Goal: Information Seeking & Learning: Find contact information

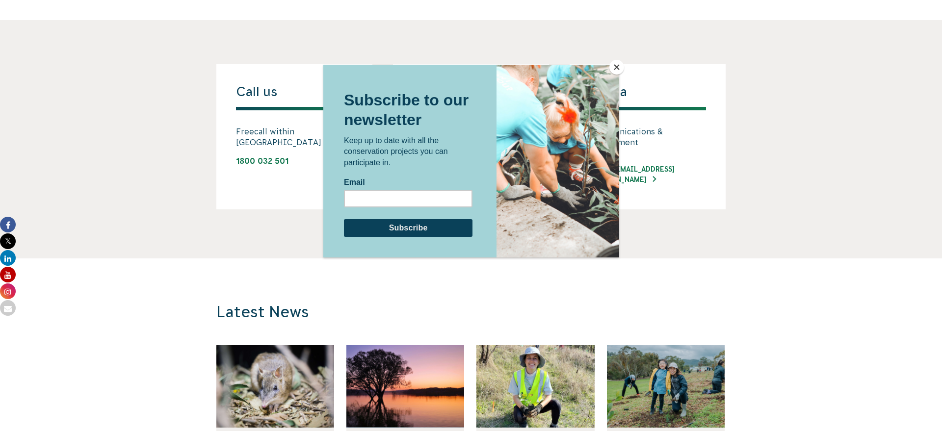
click at [263, 184] on div at bounding box center [471, 215] width 942 height 431
click at [293, 33] on div at bounding box center [471, 215] width 942 height 431
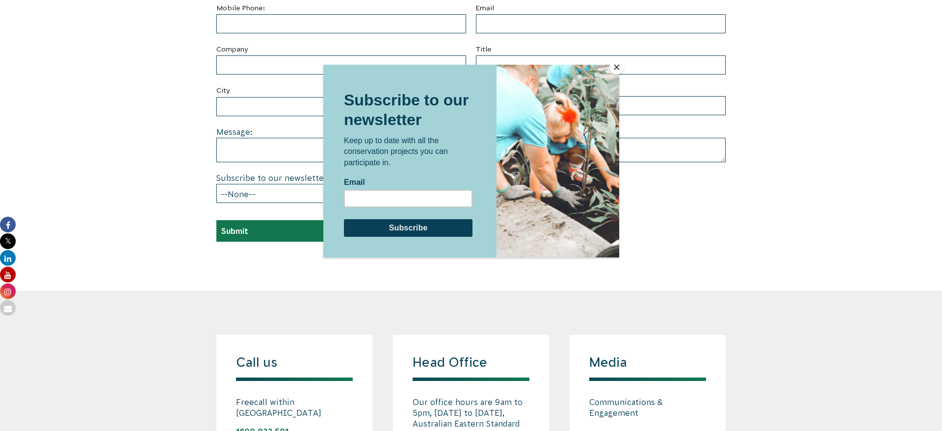
scroll to position [542, 0]
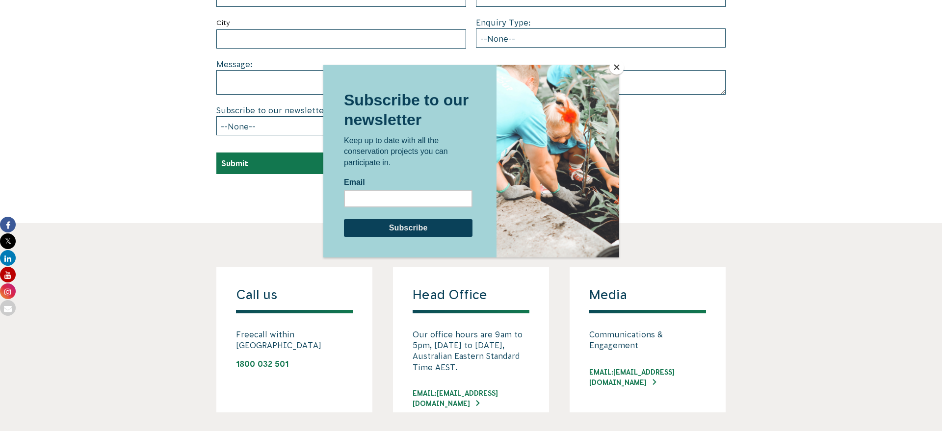
click at [512, 393] on div at bounding box center [471, 233] width 296 height 337
click at [505, 392] on div at bounding box center [471, 233] width 296 height 337
click at [514, 393] on div at bounding box center [471, 233] width 296 height 337
drag, startPoint x: 515, startPoint y: 392, endPoint x: 405, endPoint y: 344, distance: 120.0
click at [405, 344] on div at bounding box center [471, 233] width 296 height 337
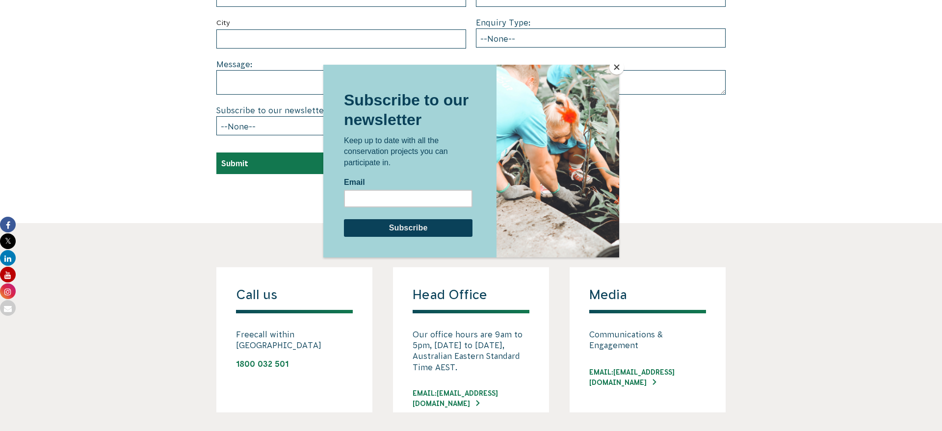
click at [470, 78] on div "Subscribe to our newsletter Keep up to date with all the conservation projects …" at bounding box center [408, 160] width 170 height 193
click at [615, 67] on button "Close" at bounding box center [616, 67] width 15 height 15
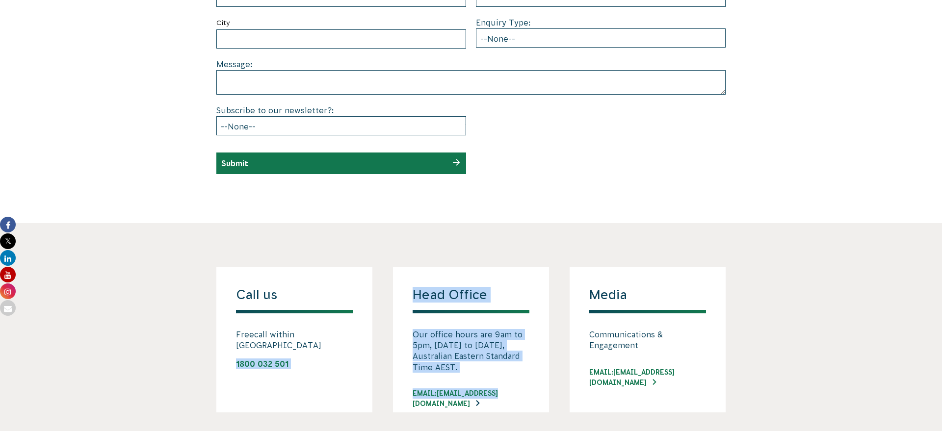
drag, startPoint x: 234, startPoint y: 351, endPoint x: 509, endPoint y: 392, distance: 278.7
click at [509, 392] on div "Call us Freecall within [GEOGRAPHIC_DATA] 1800 032 501 Head Office Our office h…" at bounding box center [471, 339] width 530 height 145
copy div "1800 032 501 Head Office Our office hours are 9am to 5pm, [DATE] to [DATE], Aus…"
click at [514, 394] on link "EMAIL: [EMAIL_ADDRESS][DOMAIN_NAME]" at bounding box center [471, 399] width 117 height 21
click at [497, 392] on link "EMAIL: [EMAIL_ADDRESS][DOMAIN_NAME]" at bounding box center [471, 399] width 117 height 21
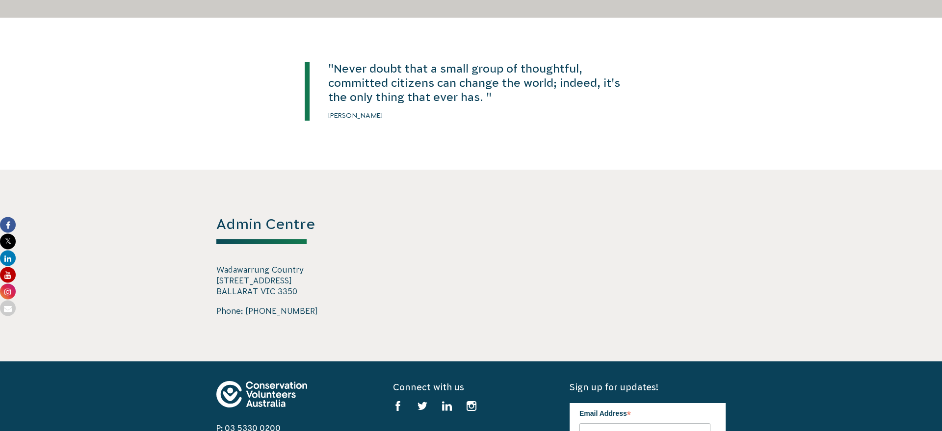
scroll to position [1558, 0]
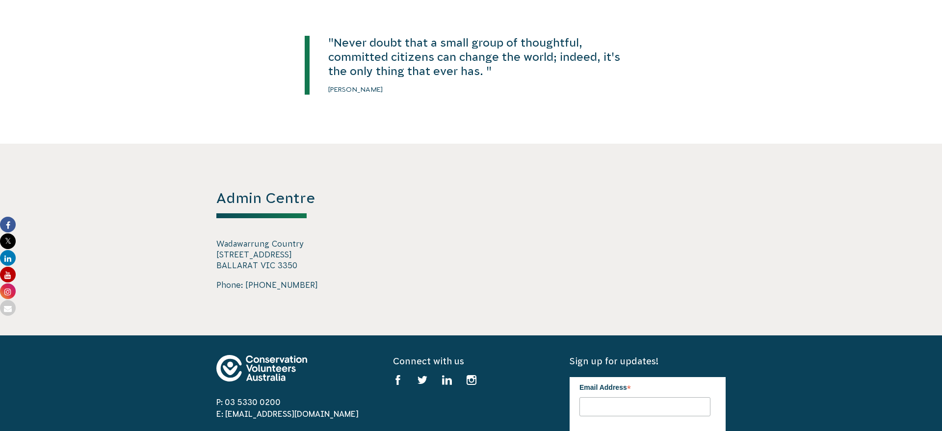
drag, startPoint x: 217, startPoint y: 244, endPoint x: 306, endPoint y: 283, distance: 97.1
click at [306, 283] on div "Admin Centre Wadawarrung Country [STREET_ADDRESS] Phone: [PHONE_NUMBER]" at bounding box center [294, 239] width 156 height 103
click at [322, 274] on div "Admin Centre Wadawarrung Country [STREET_ADDRESS] Phone: [PHONE_NUMBER]" at bounding box center [294, 239] width 156 height 103
drag, startPoint x: 217, startPoint y: 245, endPoint x: 305, endPoint y: 284, distance: 95.4
click at [305, 284] on div "Admin Centre Wadawarrung Country [STREET_ADDRESS] Phone: [PHONE_NUMBER]" at bounding box center [294, 239] width 156 height 103
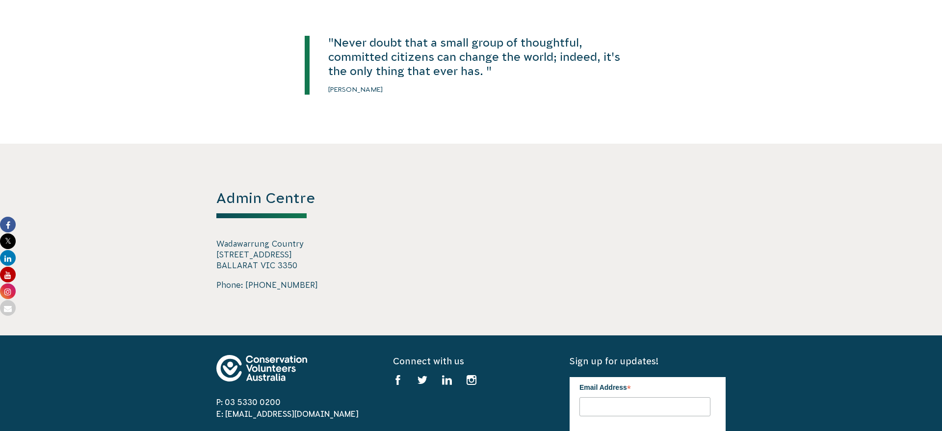
copy div "Wadawarrung Country [STREET_ADDRESS] Phone: [PHONE_NUMBER]"
